Goal: Find specific page/section: Find specific page/section

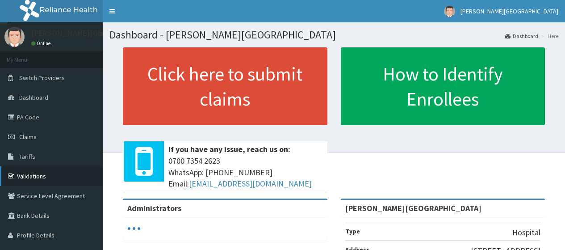
click at [30, 173] on link "Validations" at bounding box center [51, 176] width 103 height 20
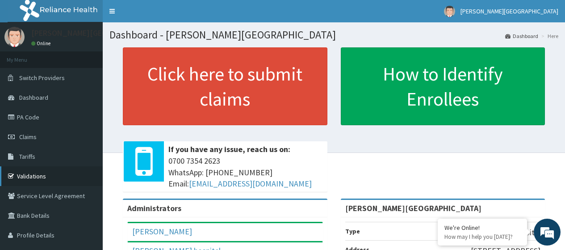
click at [35, 175] on link "Validations" at bounding box center [51, 176] width 103 height 20
